Goal: Task Accomplishment & Management: Use online tool/utility

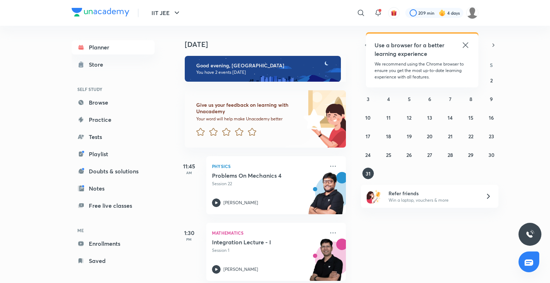
click at [465, 46] on icon at bounding box center [465, 45] width 9 height 9
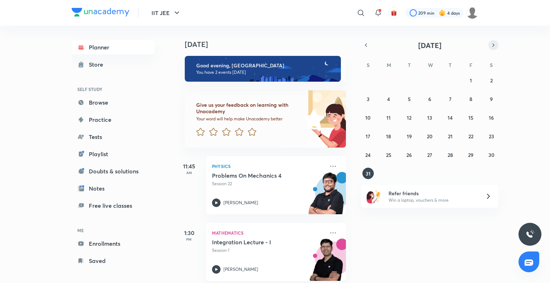
click at [491, 44] on icon "button" at bounding box center [493, 45] width 6 height 6
click at [426, 83] on button "3" at bounding box center [429, 79] width 11 height 11
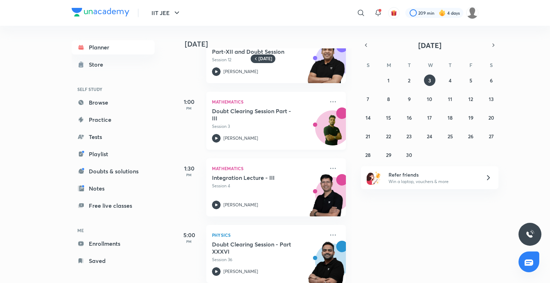
scroll to position [101, 0]
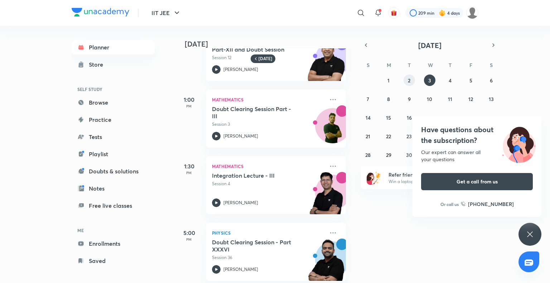
click at [407, 79] on button "2" at bounding box center [408, 79] width 11 height 11
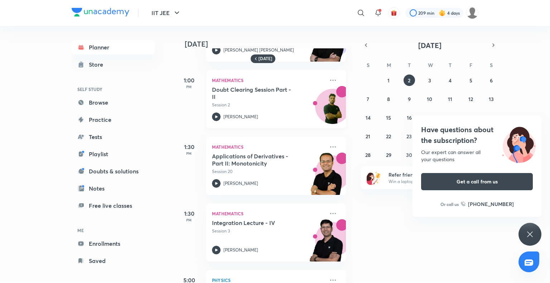
scroll to position [120, 0]
click at [329, 212] on icon at bounding box center [333, 213] width 9 height 9
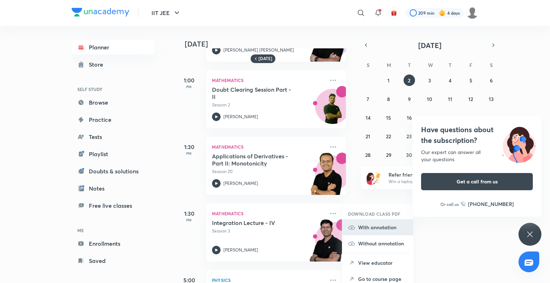
click at [381, 227] on p "With annotation" at bounding box center [382, 227] width 49 height 8
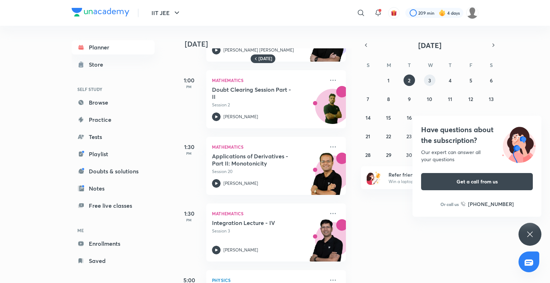
click at [425, 81] on button "3" at bounding box center [429, 79] width 11 height 11
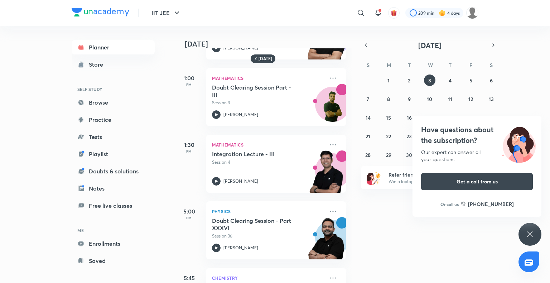
scroll to position [123, 0]
click at [329, 143] on icon at bounding box center [333, 144] width 9 height 9
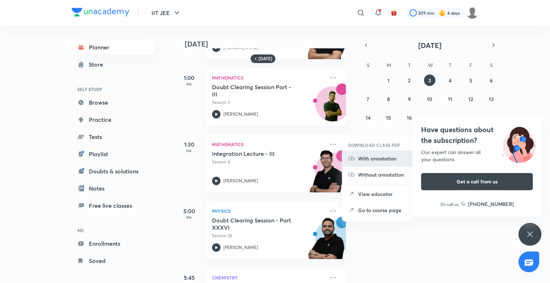
click at [365, 160] on p "With annotation" at bounding box center [382, 159] width 49 height 8
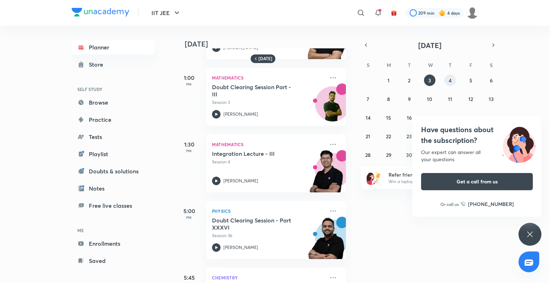
click at [445, 81] on button "4" at bounding box center [449, 79] width 11 height 11
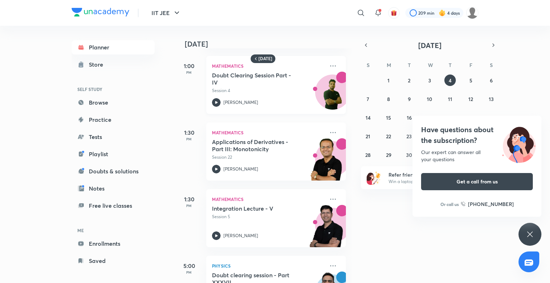
scroll to position [135, 0]
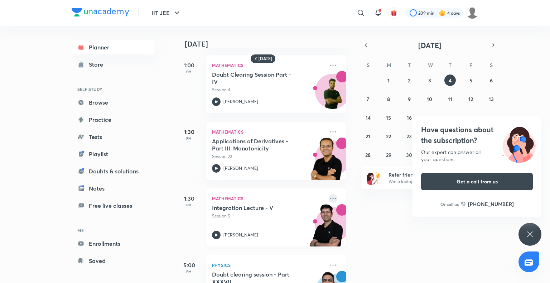
click at [330, 200] on icon at bounding box center [333, 198] width 9 height 9
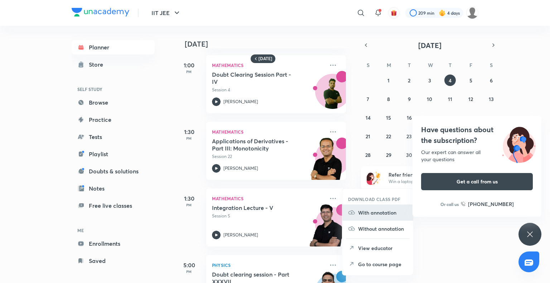
click at [360, 217] on li "With annotation" at bounding box center [377, 212] width 71 height 16
